Goal: Information Seeking & Learning: Check status

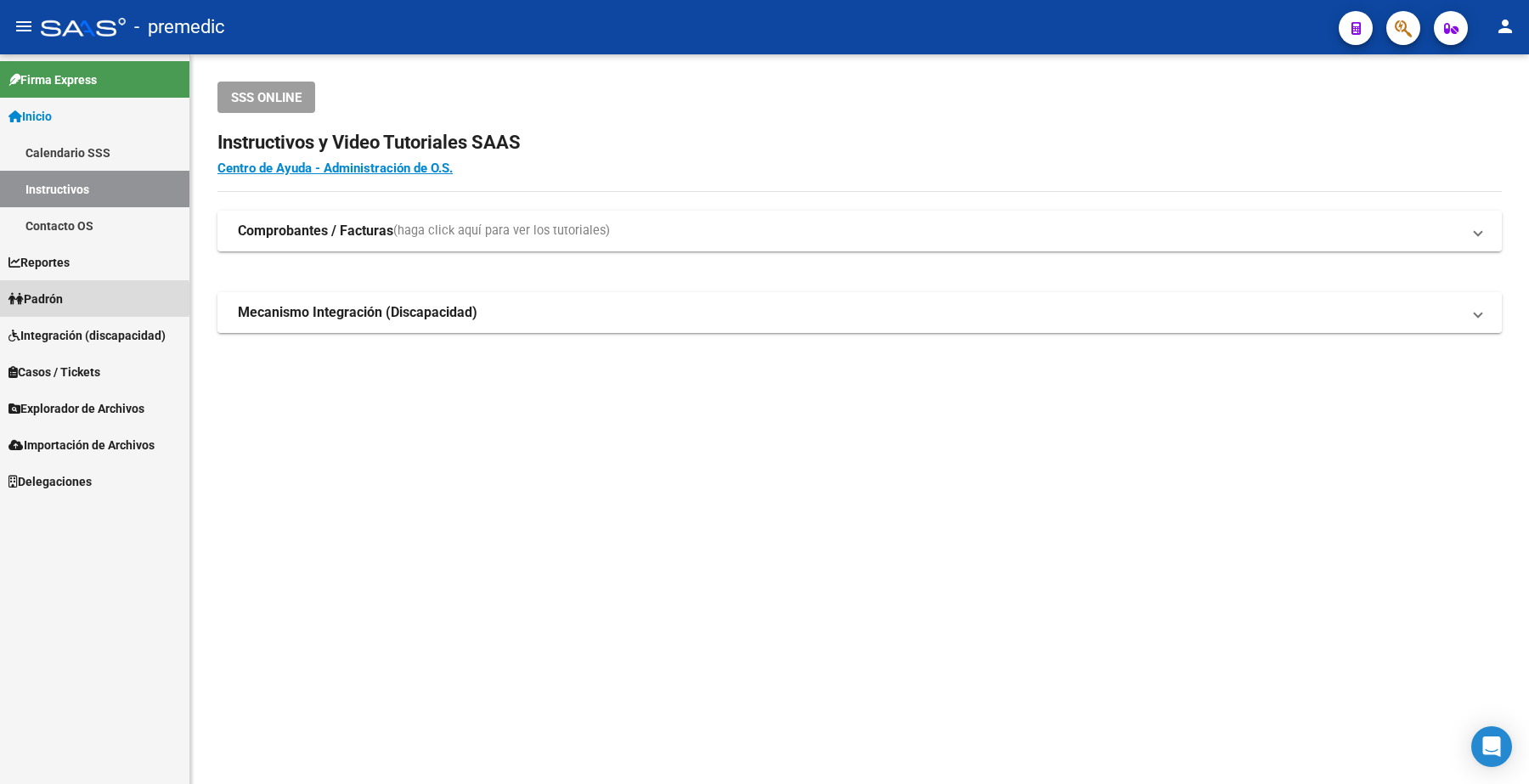
click at [51, 299] on span "Padrón" at bounding box center [35, 299] width 54 height 19
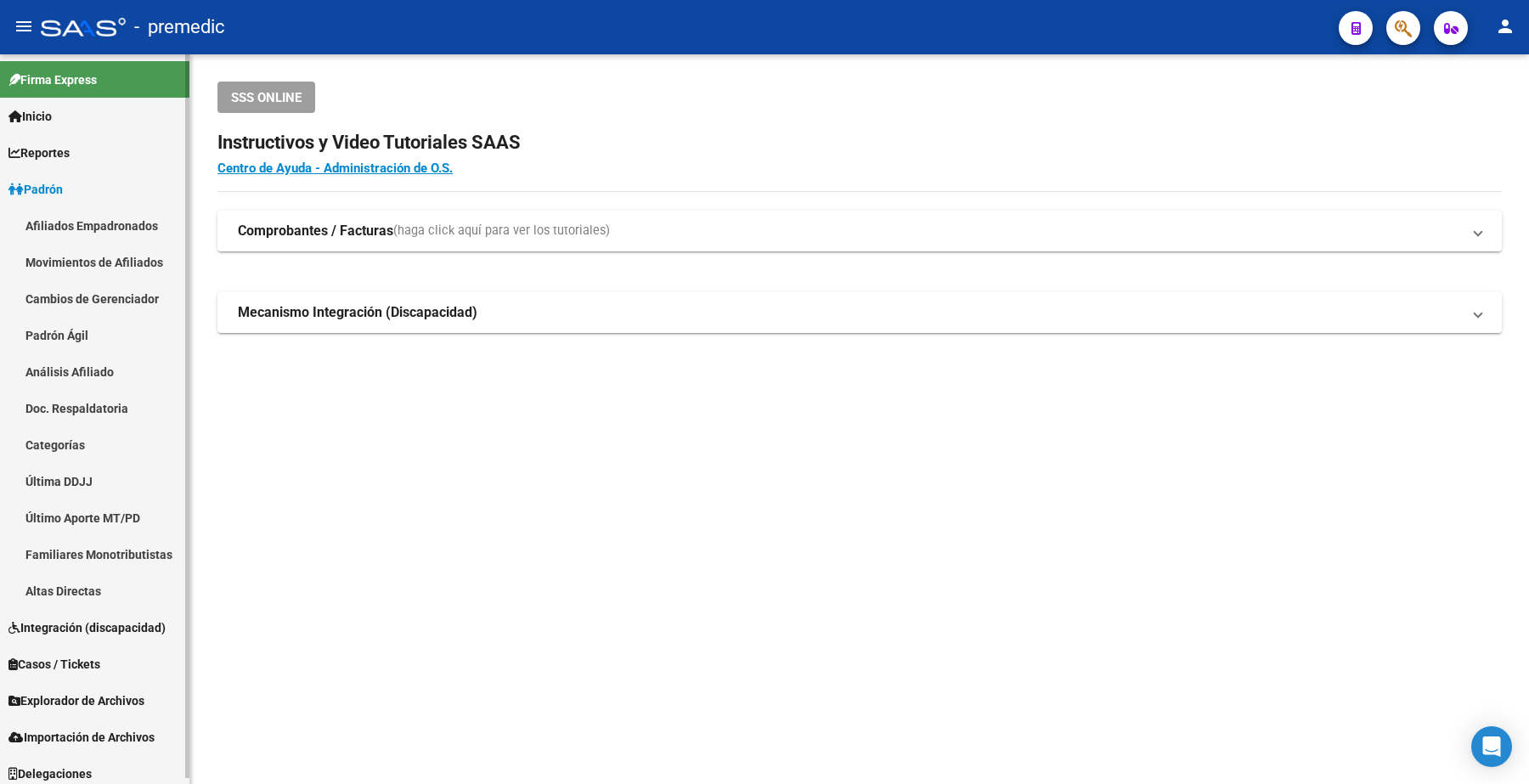
click at [60, 374] on link "Análisis Afiliado" at bounding box center [95, 371] width 190 height 36
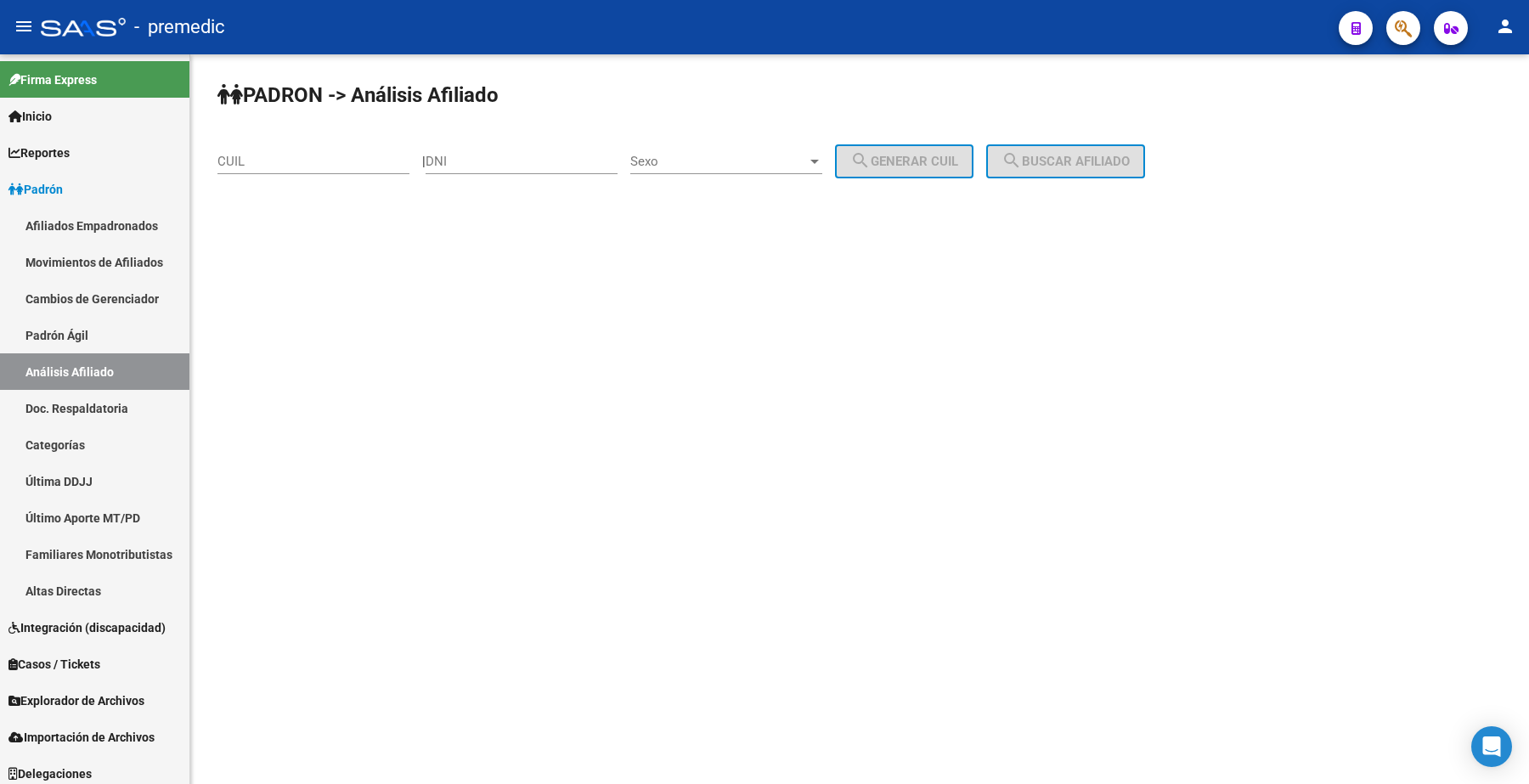
drag, startPoint x: 357, startPoint y: 151, endPoint x: 349, endPoint y: 170, distance: 20.6
click at [354, 158] on div "CUIL" at bounding box center [313, 155] width 192 height 36
paste input "20-22859234-0"
click at [1126, 155] on span "search Buscar afiliado" at bounding box center [1065, 161] width 128 height 15
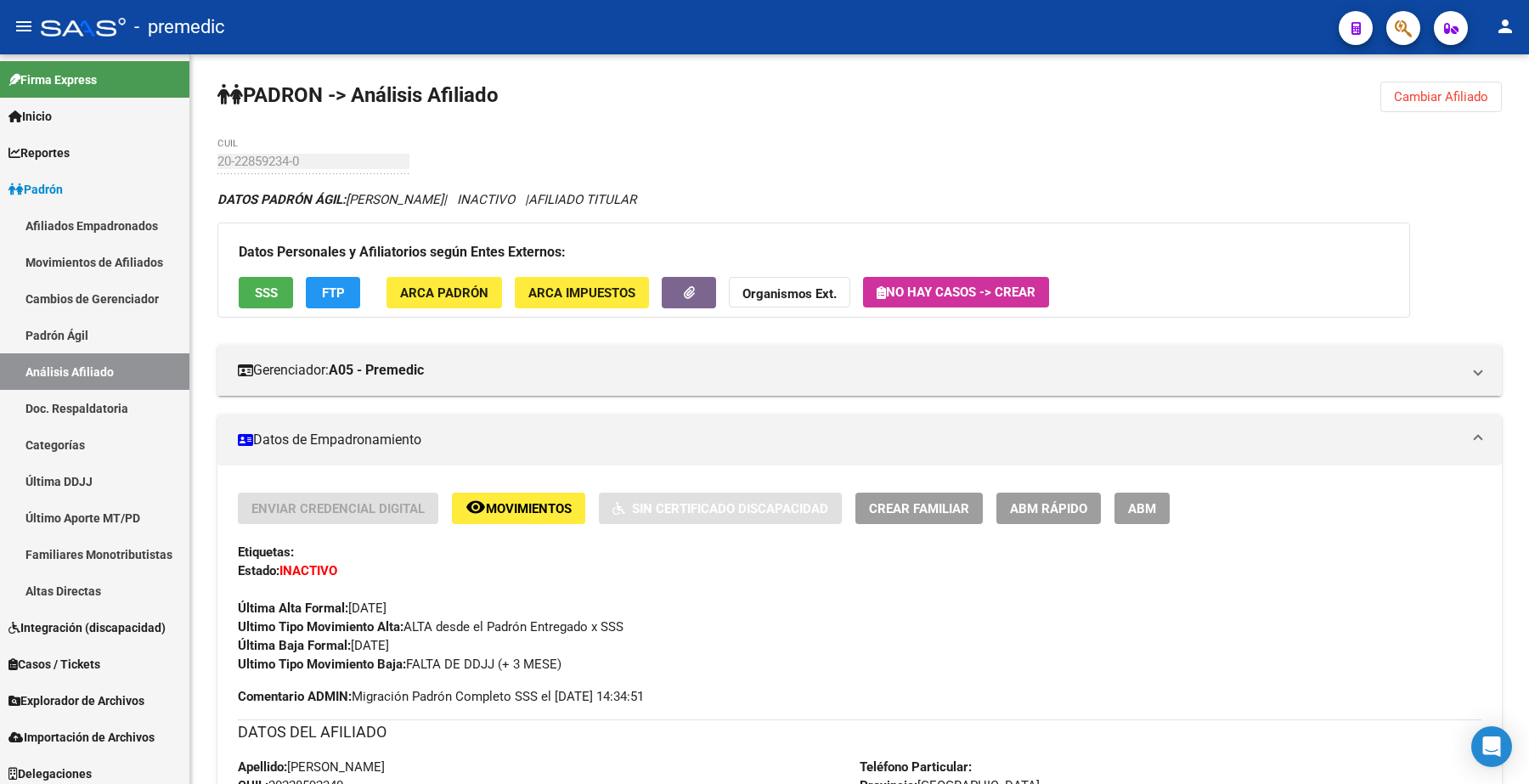
click at [1405, 102] on span "Cambiar Afiliado" at bounding box center [1441, 97] width 94 height 15
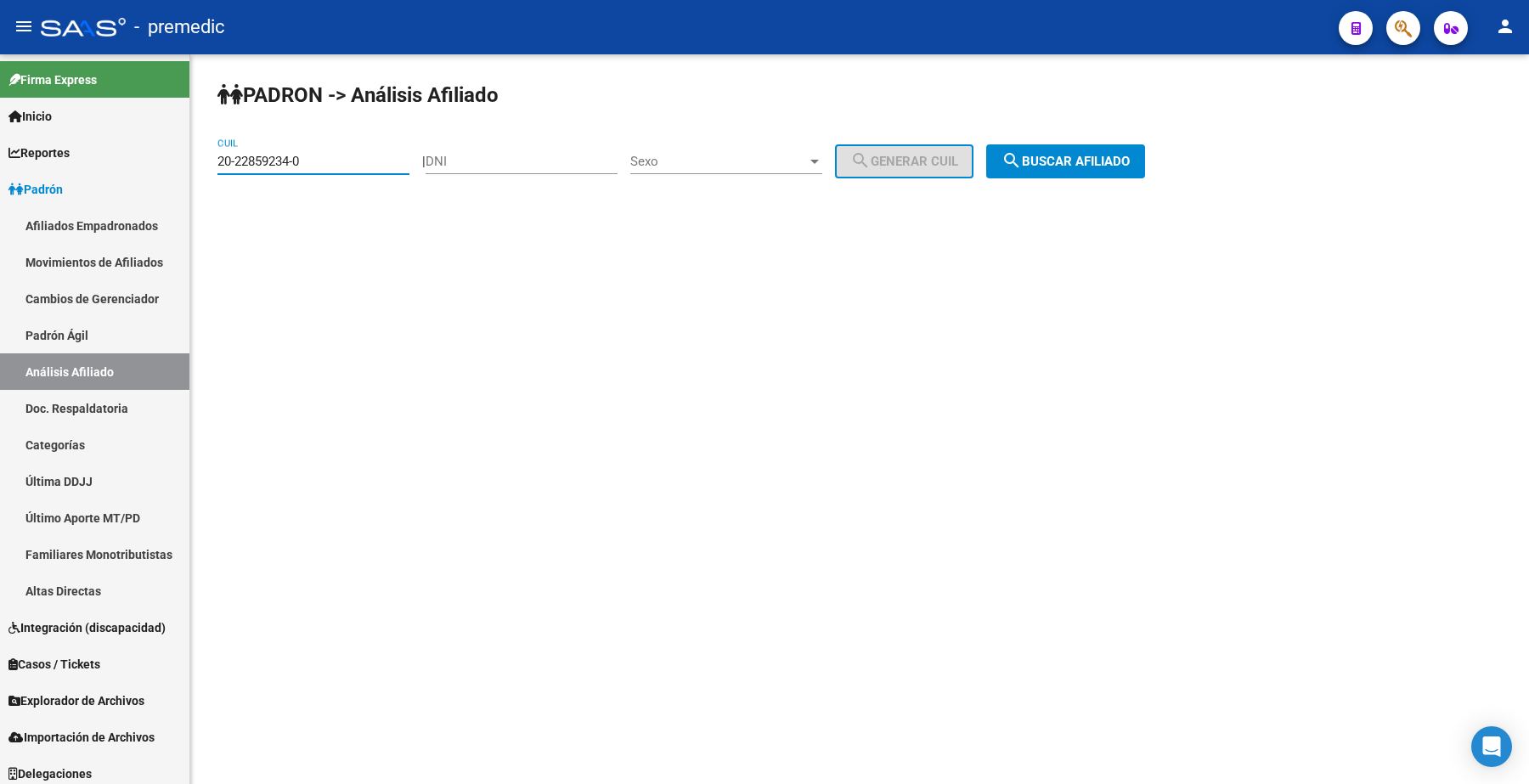
drag, startPoint x: 355, startPoint y: 155, endPoint x: 190, endPoint y: 151, distance: 165.0
click at [190, 151] on mat-sidenav-container "Firma Express Inicio Calendario SSS Instructivos Contacto OS Reportes Padrón Tr…" at bounding box center [764, 419] width 1529 height 729
paste input "7-23326220-5"
type input "27-23326220-5"
click at [1030, 147] on button "search Buscar afiliado" at bounding box center [1066, 161] width 159 height 34
